Goal: Task Accomplishment & Management: Use online tool/utility

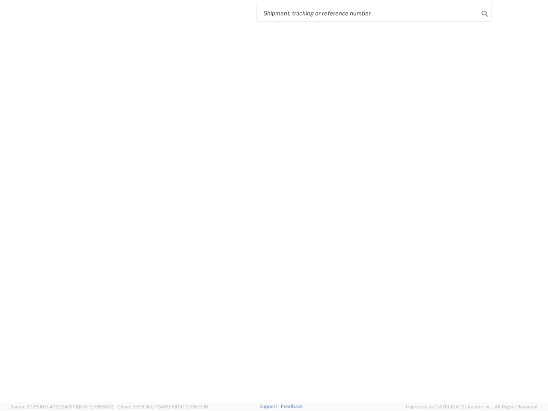
select select "US"
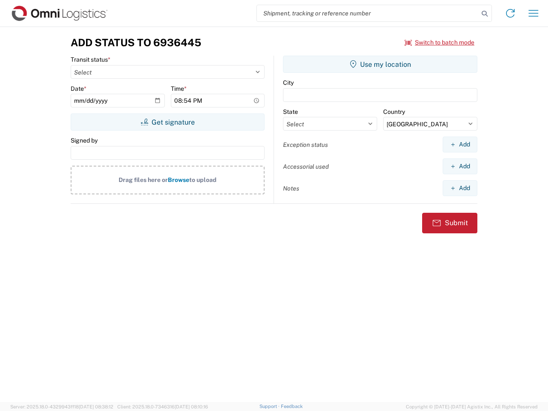
click at [367, 13] on input "search" at bounding box center [368, 13] width 222 height 16
click at [484, 14] on icon at bounding box center [484, 14] width 12 height 12
click at [510, 13] on icon at bounding box center [510, 13] width 14 height 14
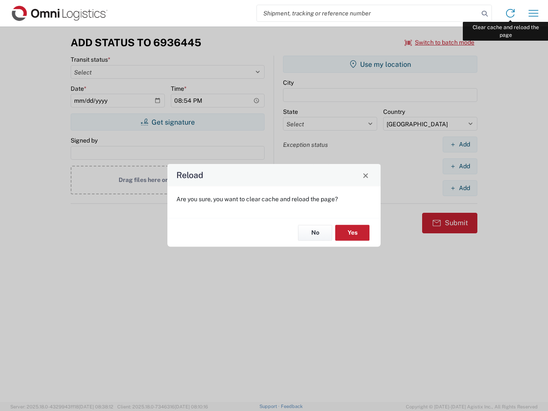
click at [533, 13] on div "Reload Are you sure, you want to clear cache and reload the page? No Yes" at bounding box center [274, 205] width 548 height 411
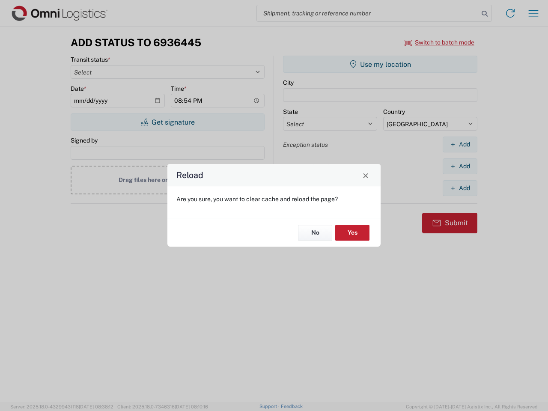
click at [439, 42] on div "Reload Are you sure, you want to clear cache and reload the page? No Yes" at bounding box center [274, 205] width 548 height 411
click at [167, 122] on div "Reload Are you sure, you want to clear cache and reload the page? No Yes" at bounding box center [274, 205] width 548 height 411
click at [380, 64] on div "Reload Are you sure, you want to clear cache and reload the page? No Yes" at bounding box center [274, 205] width 548 height 411
click at [459, 144] on div "Reload Are you sure, you want to clear cache and reload the page? No Yes" at bounding box center [274, 205] width 548 height 411
click at [459, 166] on div "Reload Are you sure, you want to clear cache and reload the page? No Yes" at bounding box center [274, 205] width 548 height 411
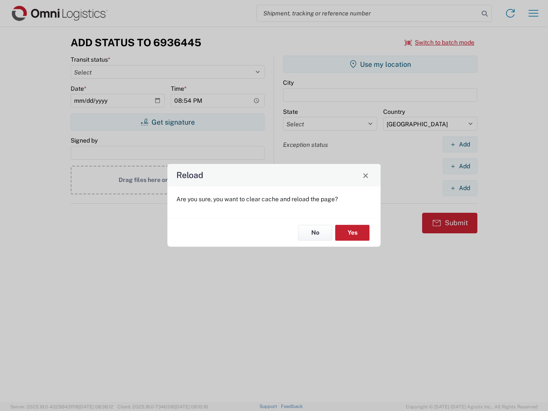
click at [459, 188] on div "Reload Are you sure, you want to clear cache and reload the page? No Yes" at bounding box center [274, 205] width 548 height 411
